Goal: Task Accomplishment & Management: Manage account settings

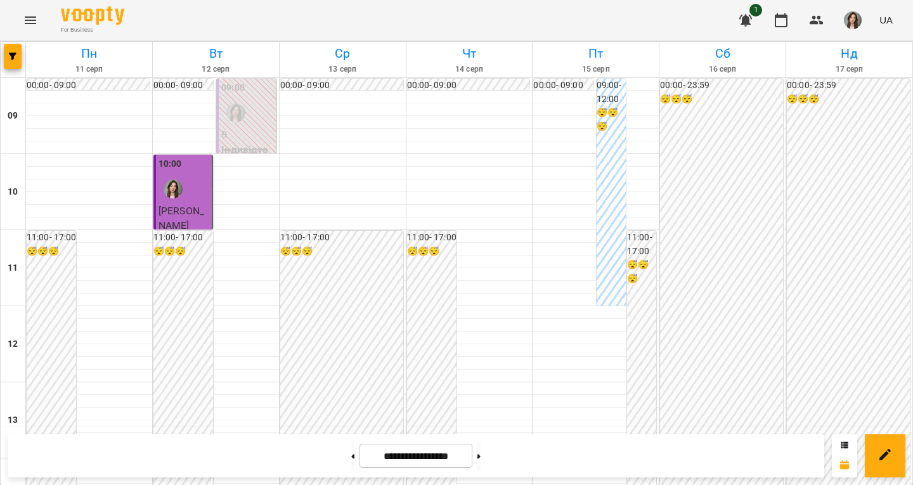
scroll to position [585, 0]
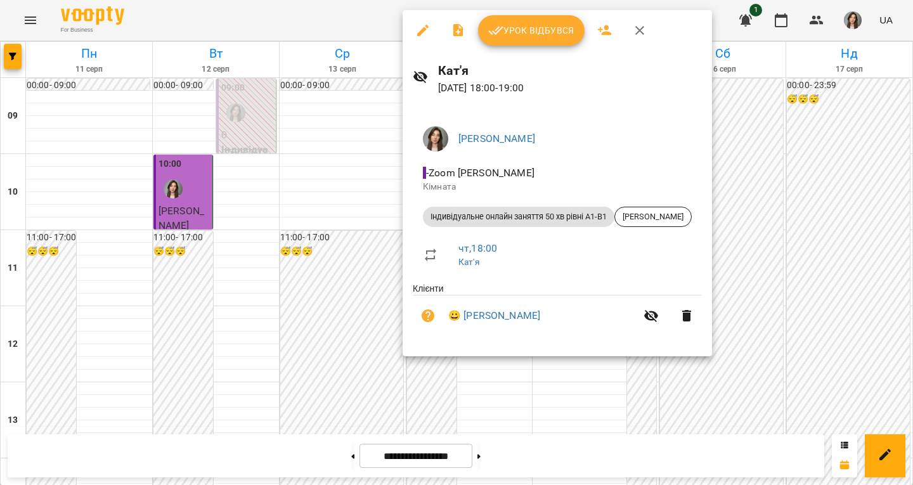
click at [498, 35] on icon "button" at bounding box center [495, 30] width 15 height 15
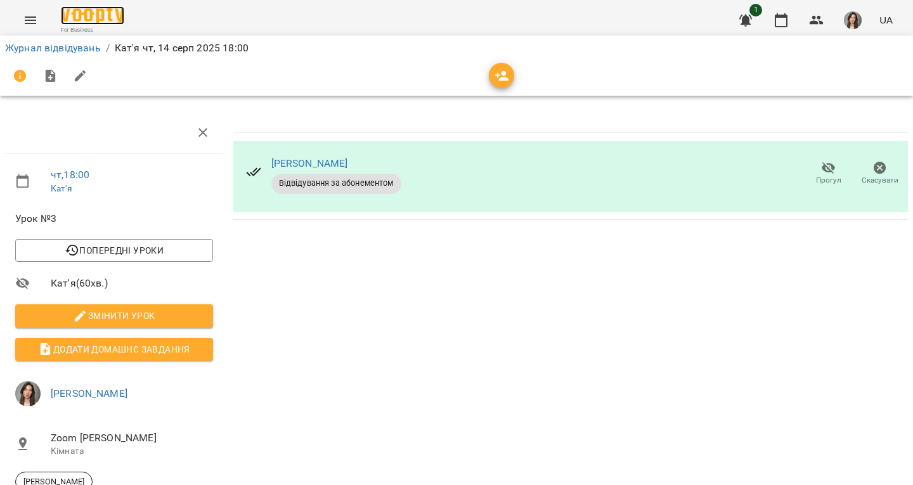
click at [93, 18] on img at bounding box center [92, 15] width 63 height 18
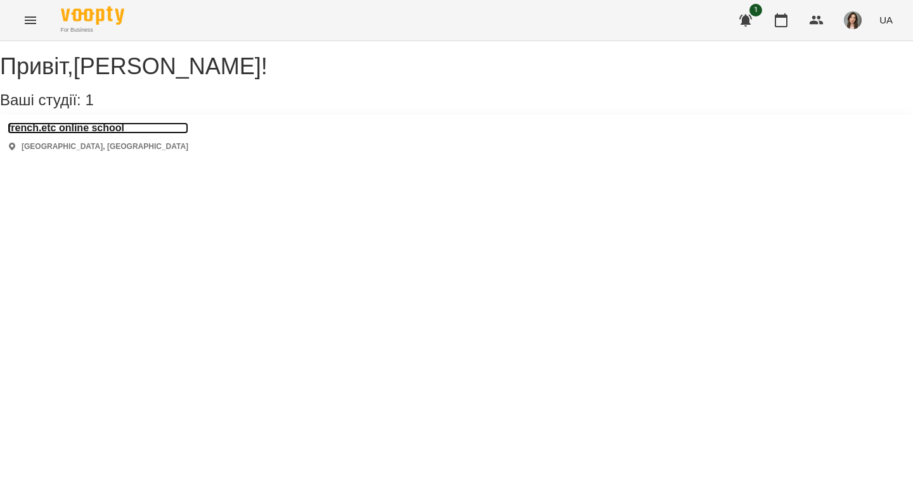
click at [101, 134] on h3 "french.etc online school" at bounding box center [98, 127] width 181 height 11
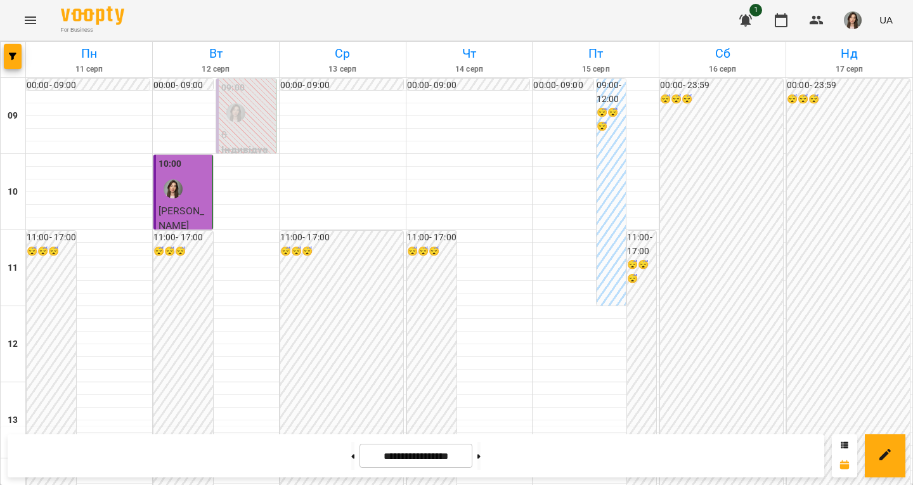
scroll to position [652, 0]
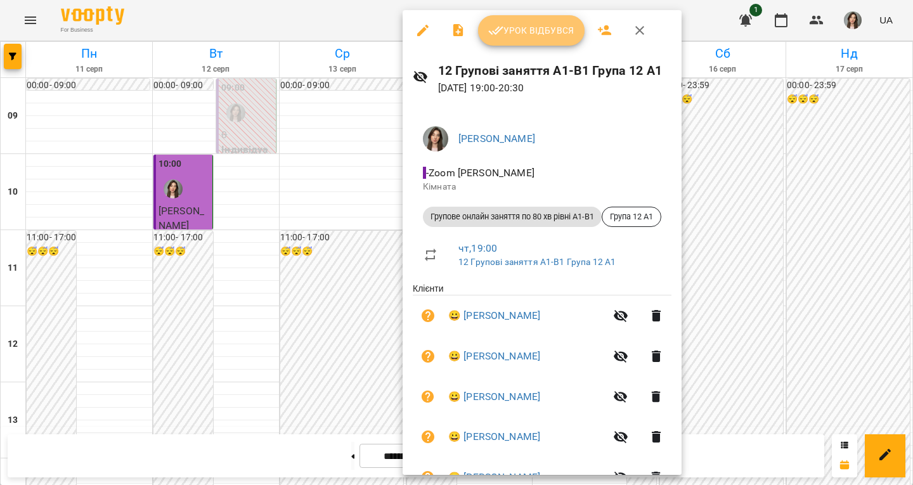
click at [559, 30] on span "Урок відбувся" at bounding box center [531, 30] width 86 height 15
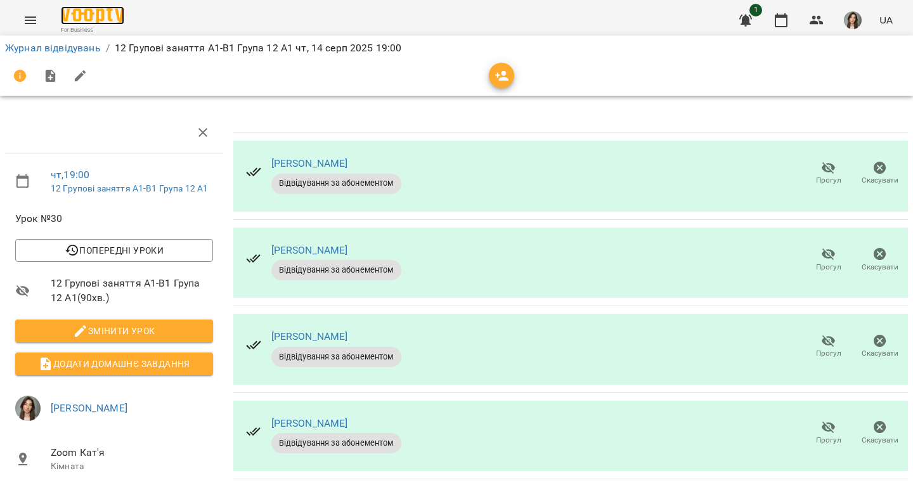
click at [101, 11] on img at bounding box center [92, 15] width 63 height 18
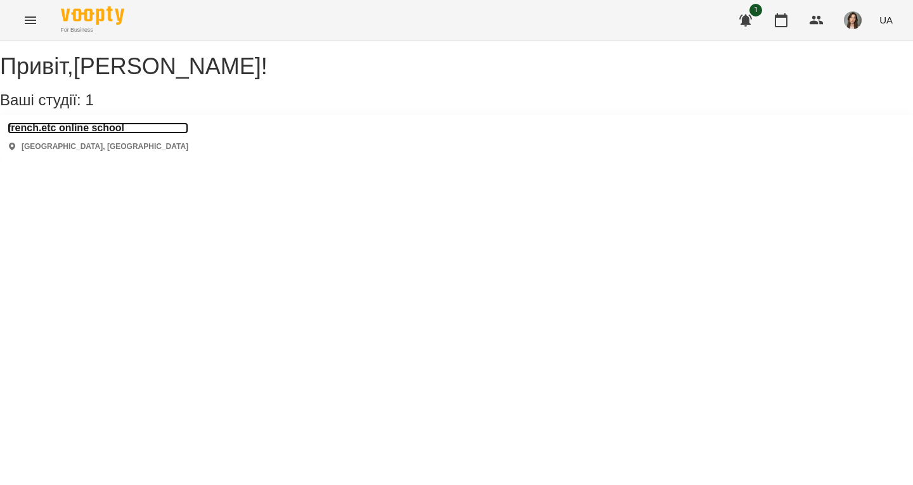
click at [115, 134] on h3 "french.etc online school" at bounding box center [98, 127] width 181 height 11
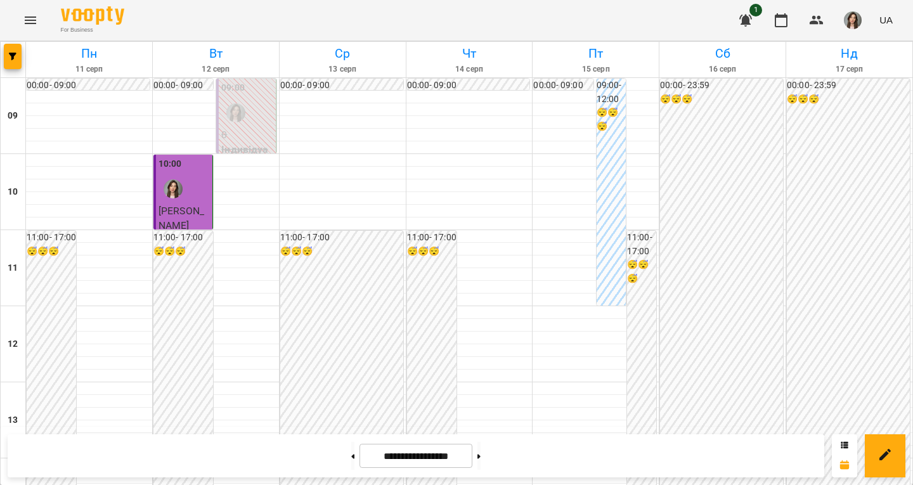
scroll to position [63, 0]
